Goal: Check status: Check status

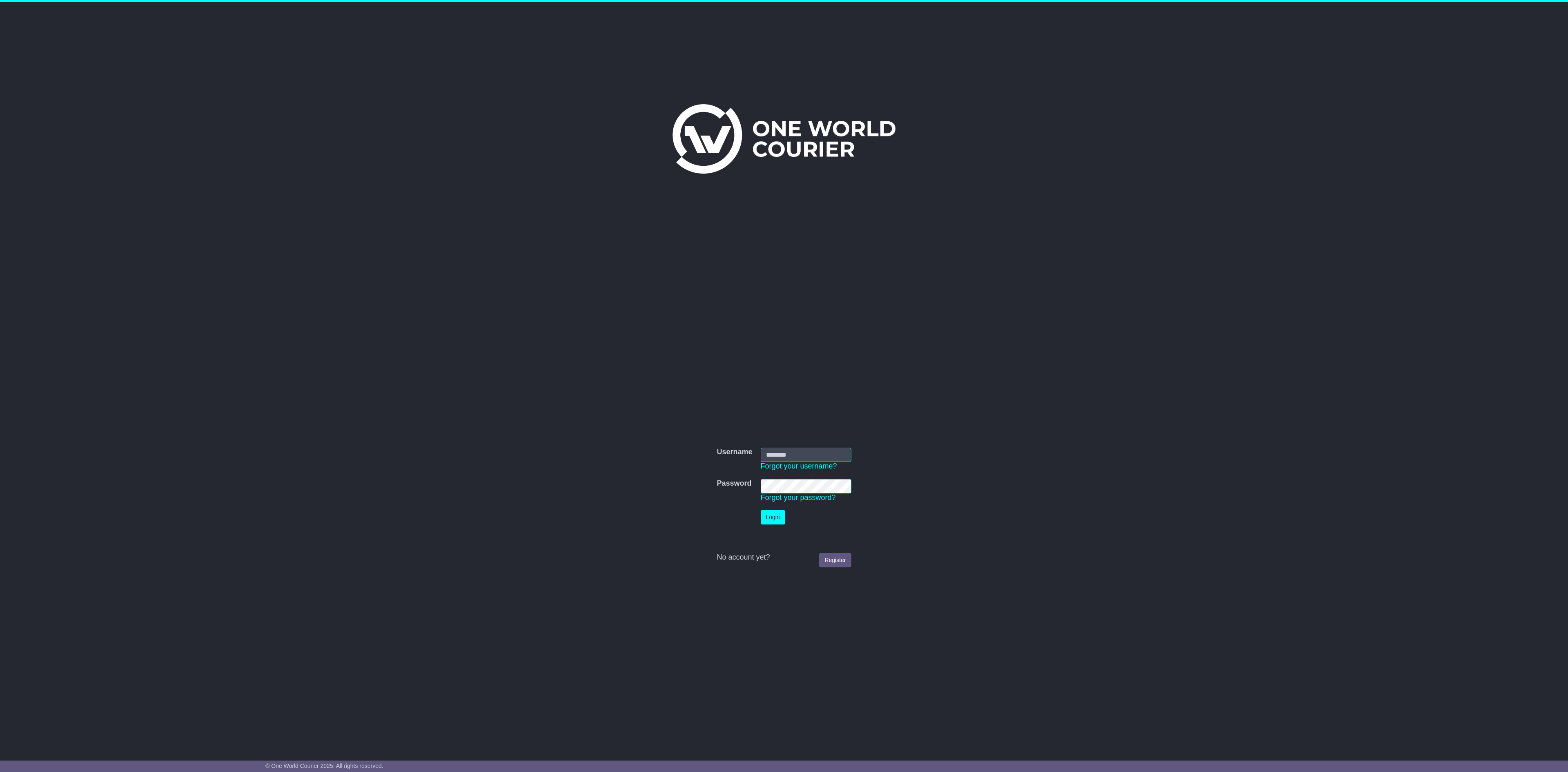
type input "**********"
click at [774, 519] on button "Login" at bounding box center [773, 517] width 24 height 14
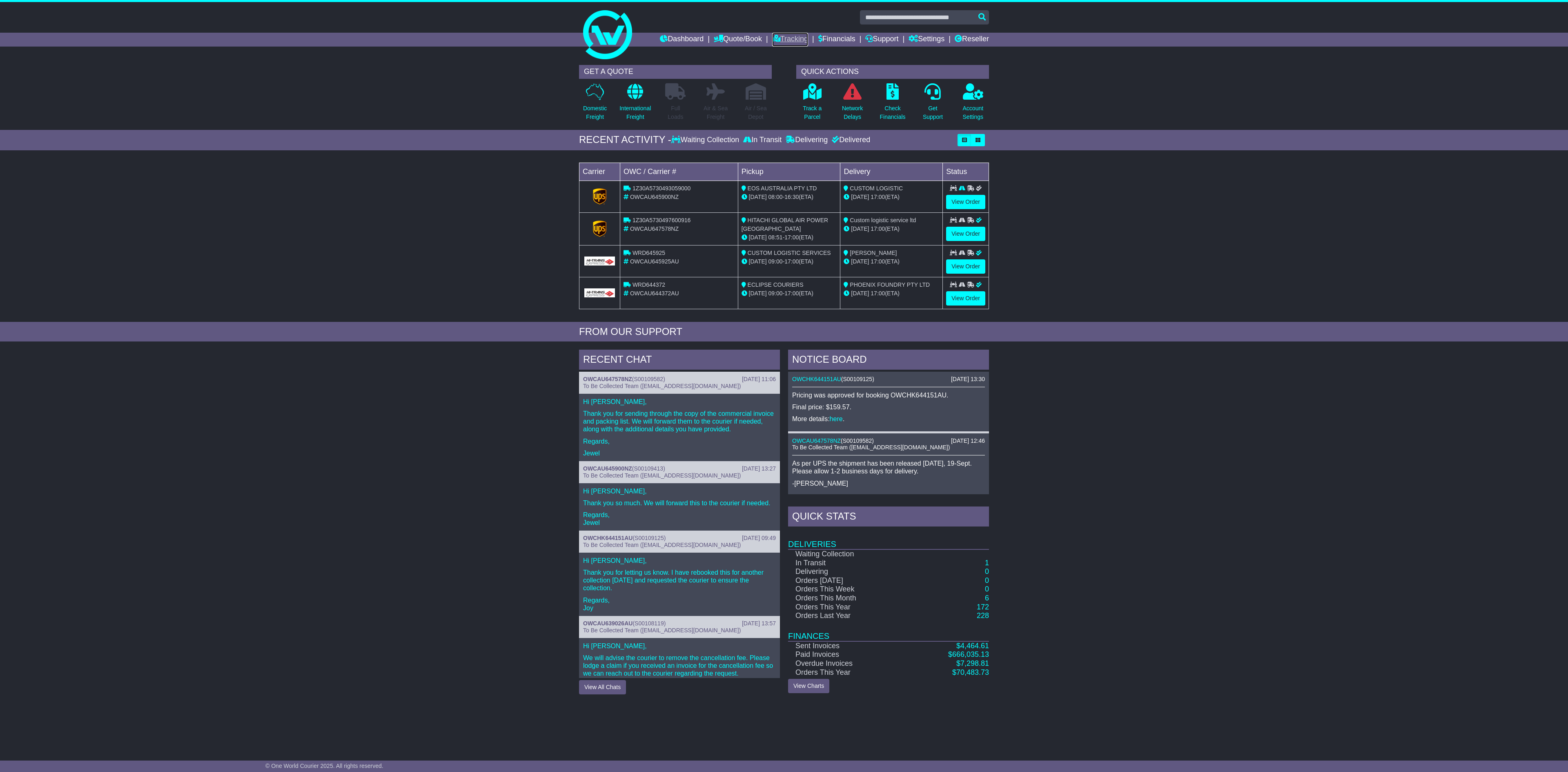
click at [782, 38] on link "Tracking" at bounding box center [790, 40] width 36 height 14
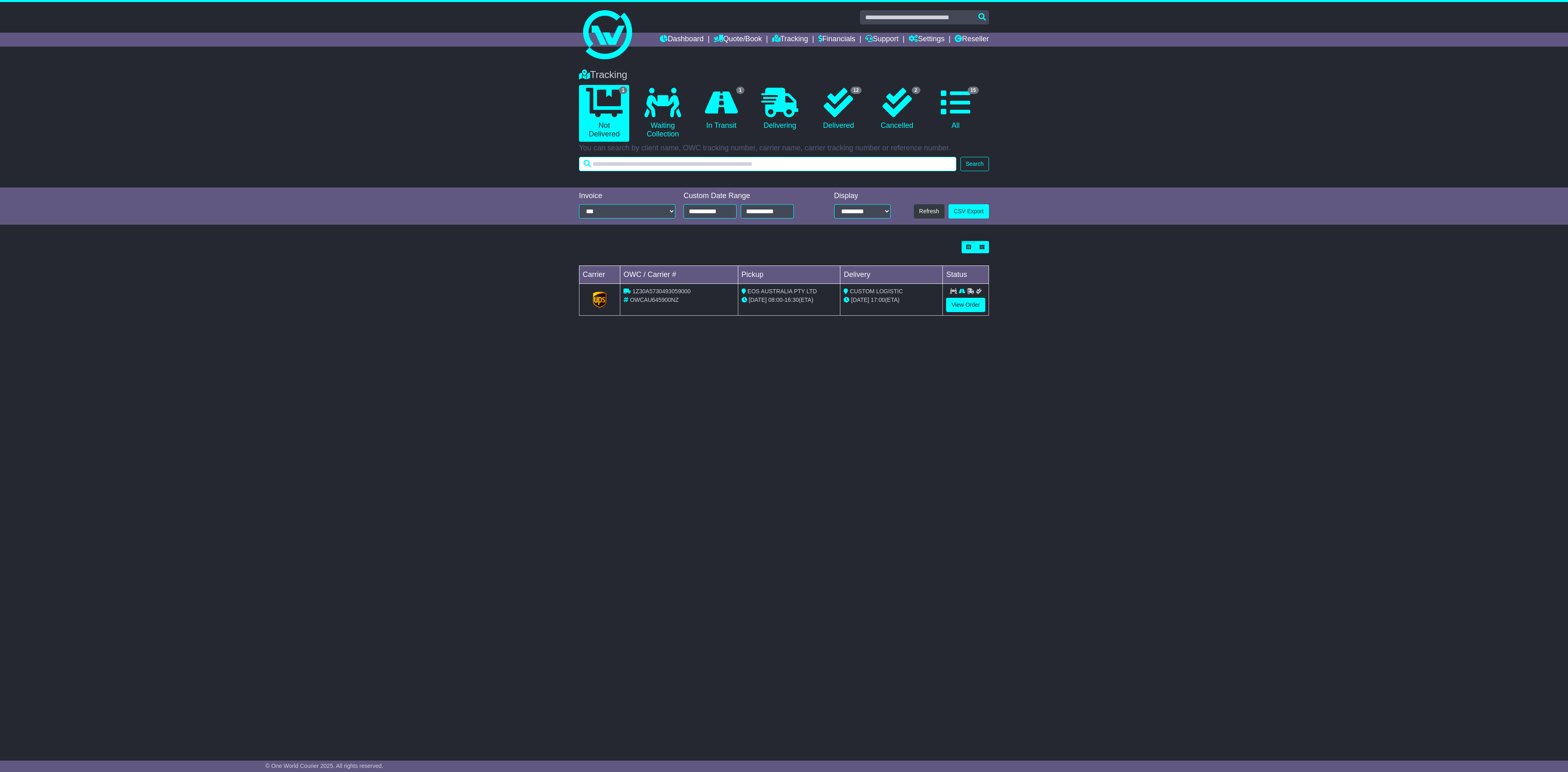
click at [798, 157] on input "text" at bounding box center [768, 164] width 377 height 14
click at [956, 309] on link "View Order" at bounding box center [965, 304] width 39 height 14
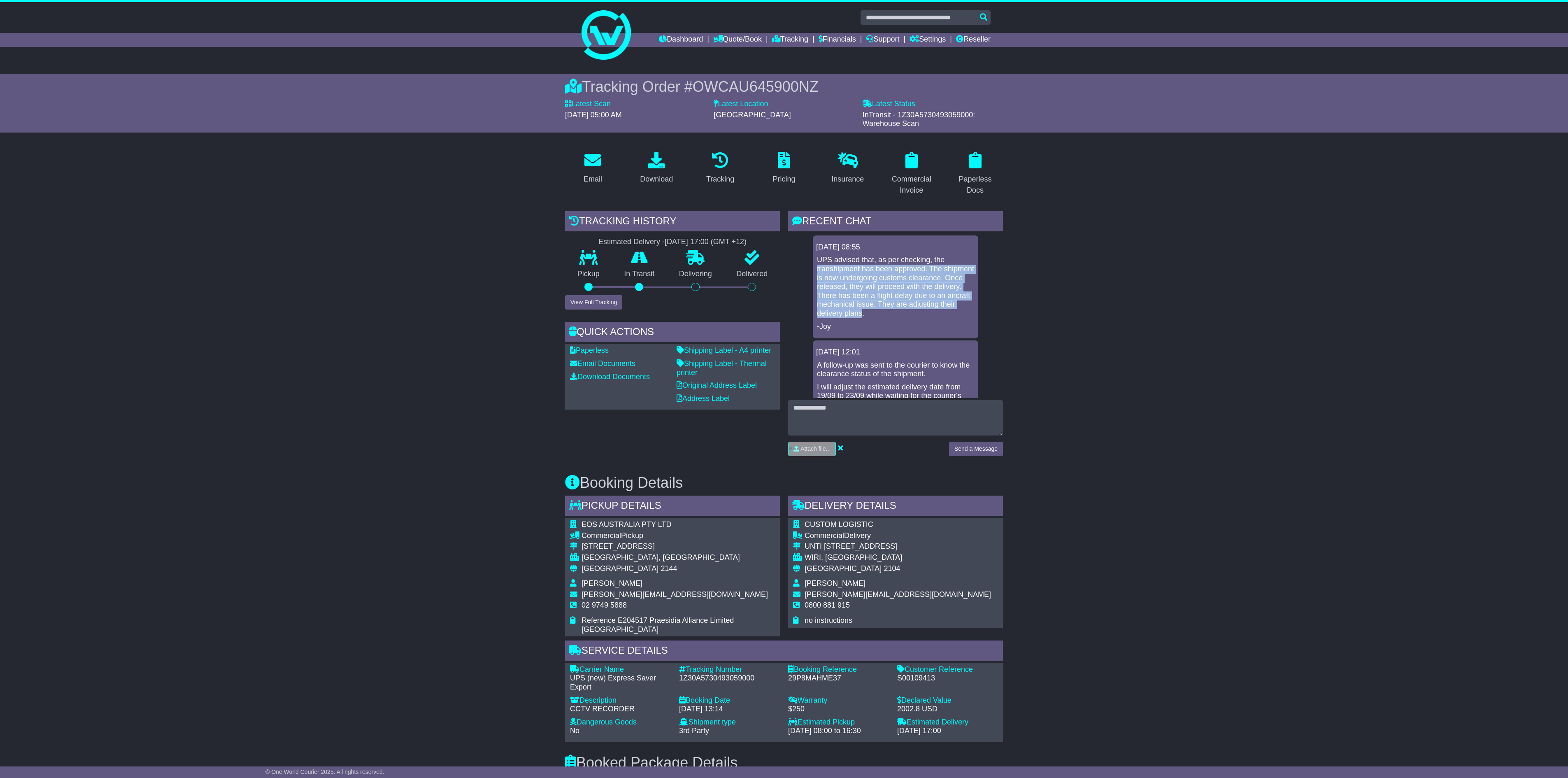
drag, startPoint x: 911, startPoint y: 316, endPoint x: 809, endPoint y: 263, distance: 114.9
click at [809, 264] on div "22 Sep 2025 08:55 UPS advised that, as per checking, the transhipment has been …" at bounding box center [896, 713] width 215 height 955
